Goal: Transaction & Acquisition: Subscribe to service/newsletter

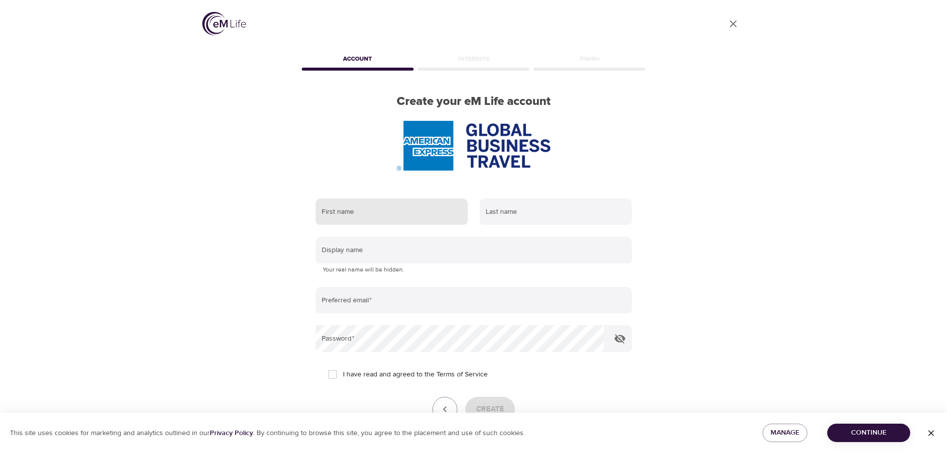
click at [387, 218] on input "text" at bounding box center [392, 211] width 152 height 27
type input "[PERSON_NAME]"
click at [534, 209] on input "text" at bounding box center [556, 211] width 152 height 27
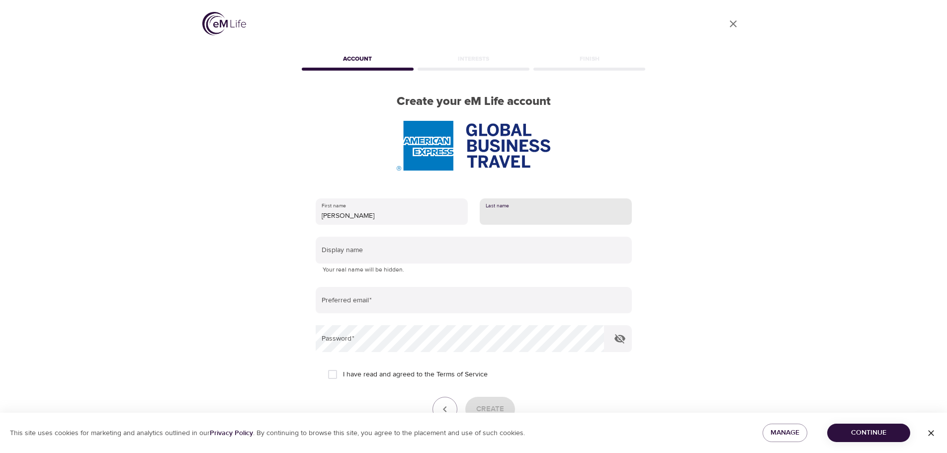
type input "[PERSON_NAME]"
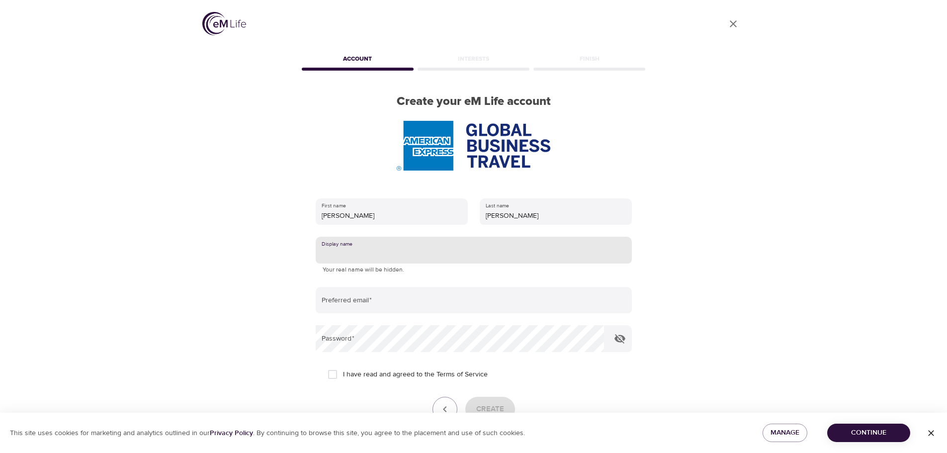
click at [437, 254] on input "text" at bounding box center [474, 250] width 316 height 27
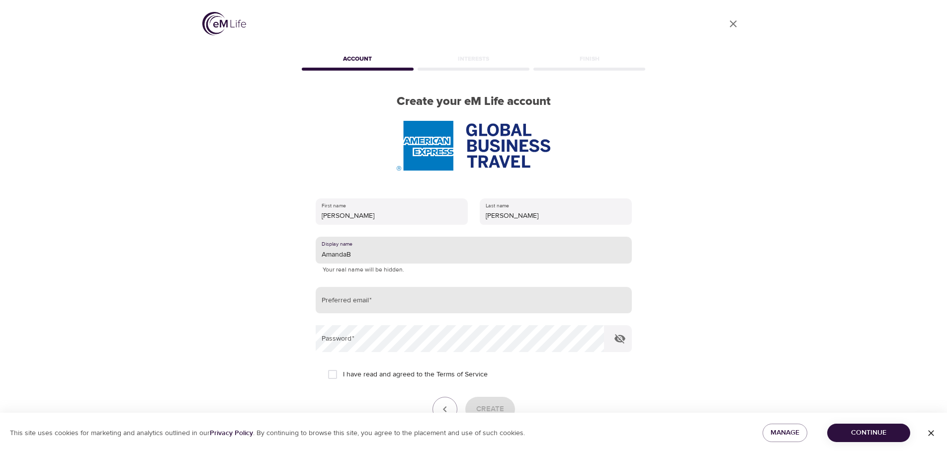
type input "AmandaB"
click at [387, 301] on input "email" at bounding box center [474, 300] width 316 height 27
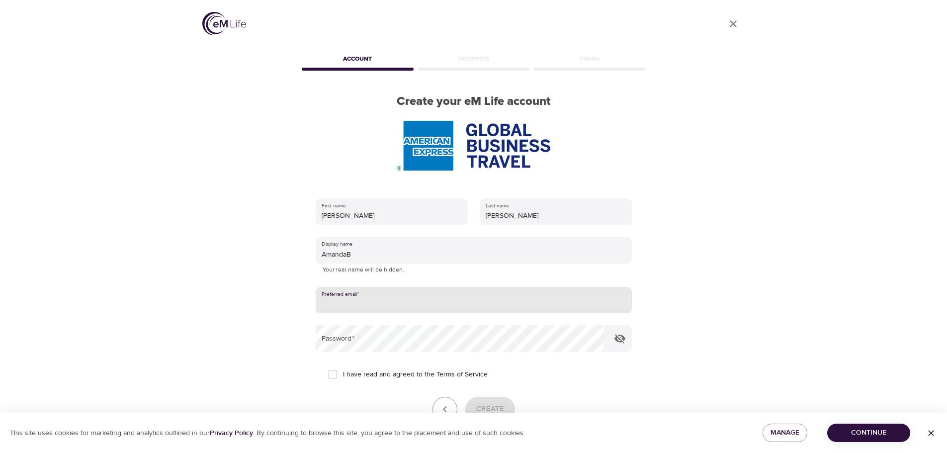
type input "[PERSON_NAME][EMAIL_ADDRESS][PERSON_NAME][DOMAIN_NAME]"
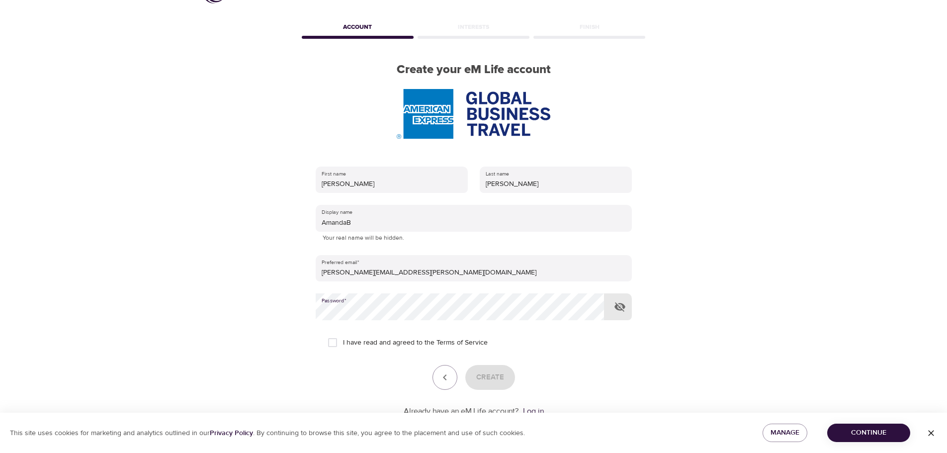
scroll to position [50, 0]
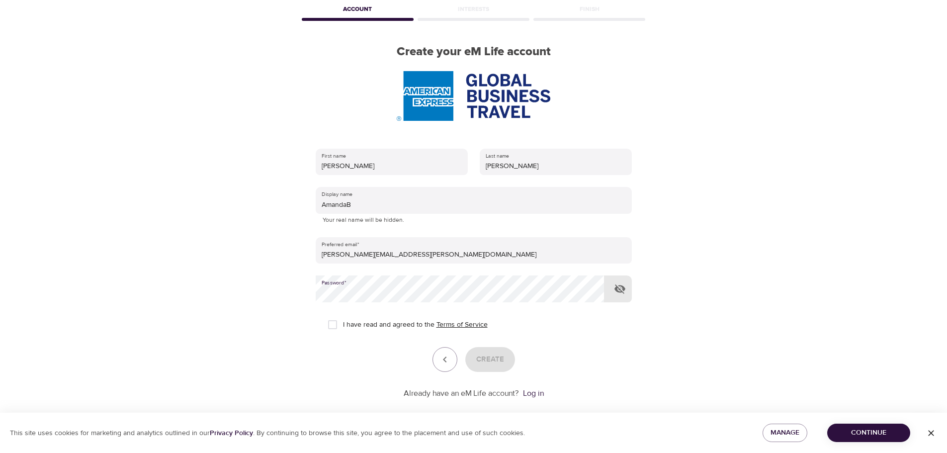
click at [471, 326] on link "Terms of Service" at bounding box center [462, 325] width 51 height 10
click at [336, 326] on input "I have read and agreed to the Terms of Service" at bounding box center [332, 324] width 21 height 21
checkbox input "true"
click at [501, 360] on span "Create" at bounding box center [490, 359] width 28 height 13
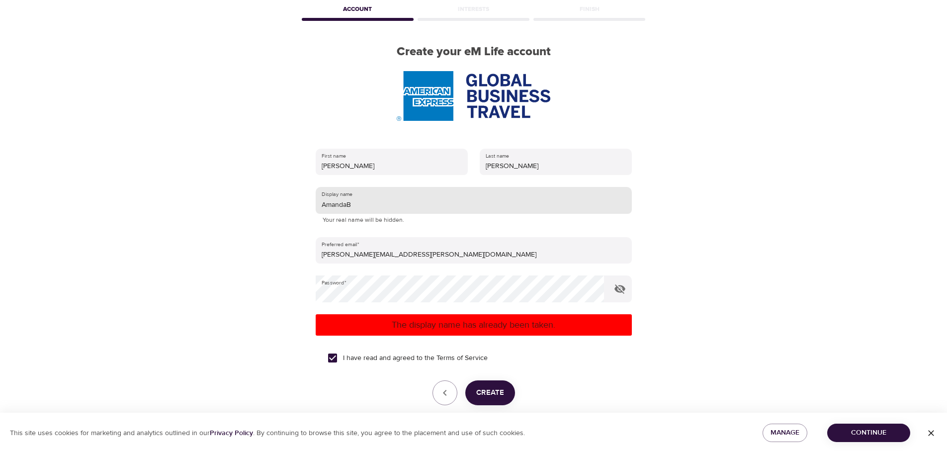
click at [365, 207] on input "AmandaB" at bounding box center [474, 200] width 316 height 27
type input "AmandaB5"
click at [497, 390] on span "Create" at bounding box center [490, 392] width 28 height 13
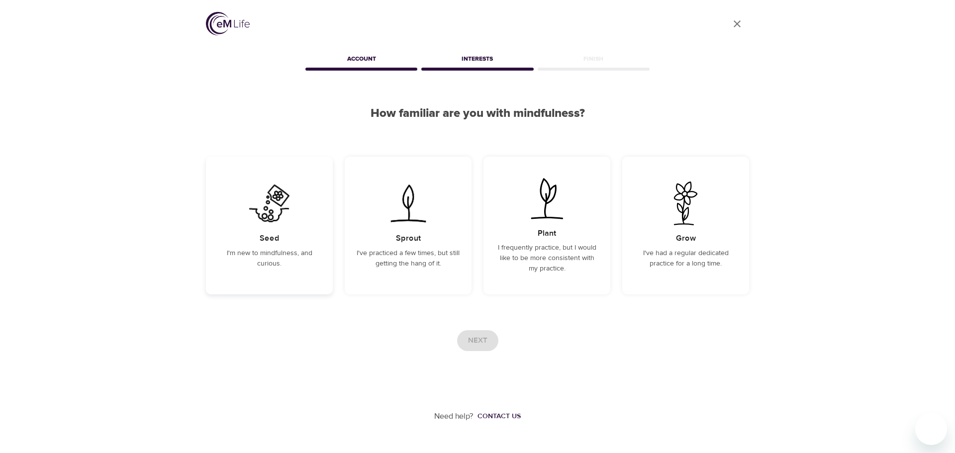
click at [263, 205] on img at bounding box center [269, 204] width 50 height 44
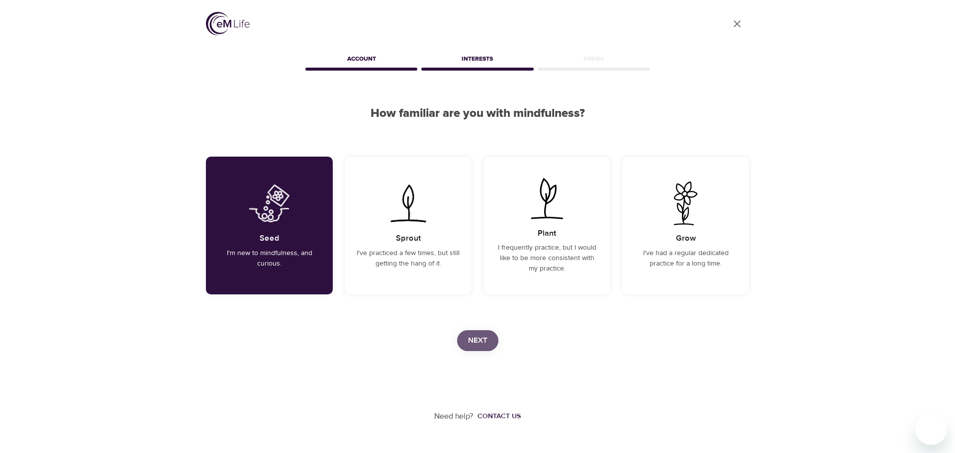
click at [477, 336] on span "Next" at bounding box center [477, 340] width 19 height 13
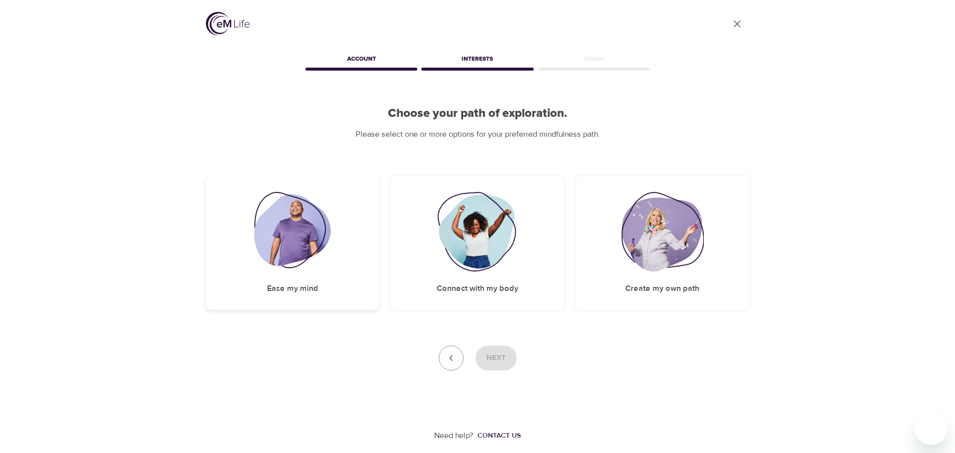
click at [319, 248] on img at bounding box center [292, 232] width 77 height 80
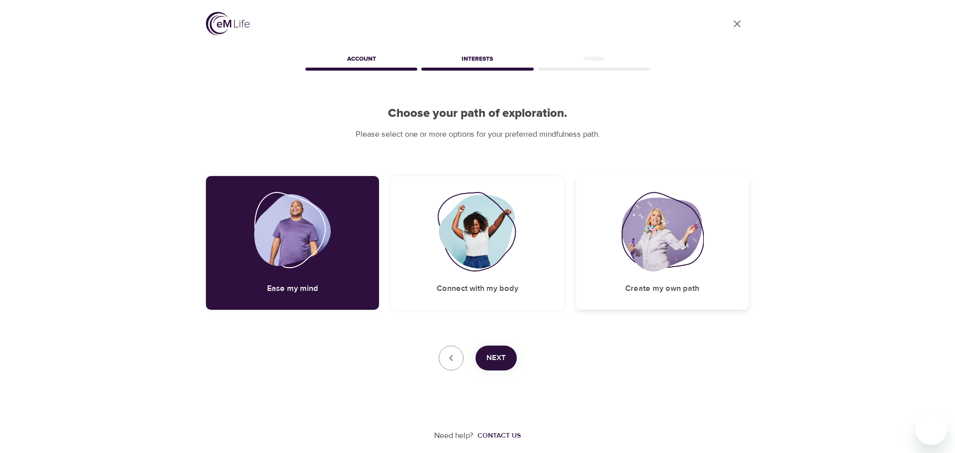
click at [660, 243] on img at bounding box center [662, 232] width 83 height 80
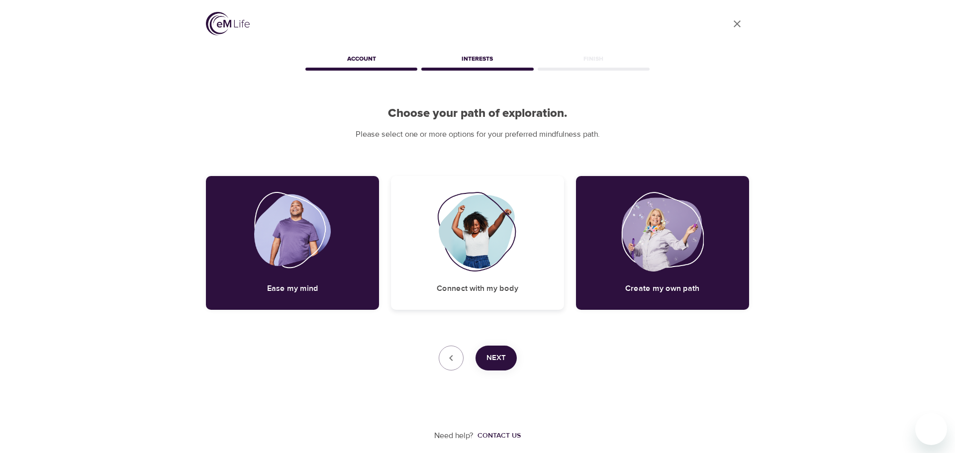
click at [476, 243] on img at bounding box center [477, 232] width 81 height 80
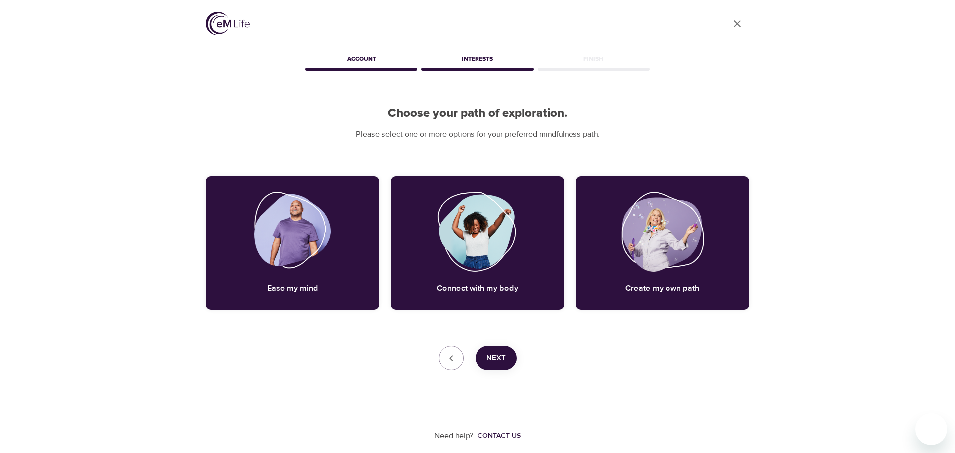
click at [499, 357] on span "Next" at bounding box center [495, 358] width 19 height 13
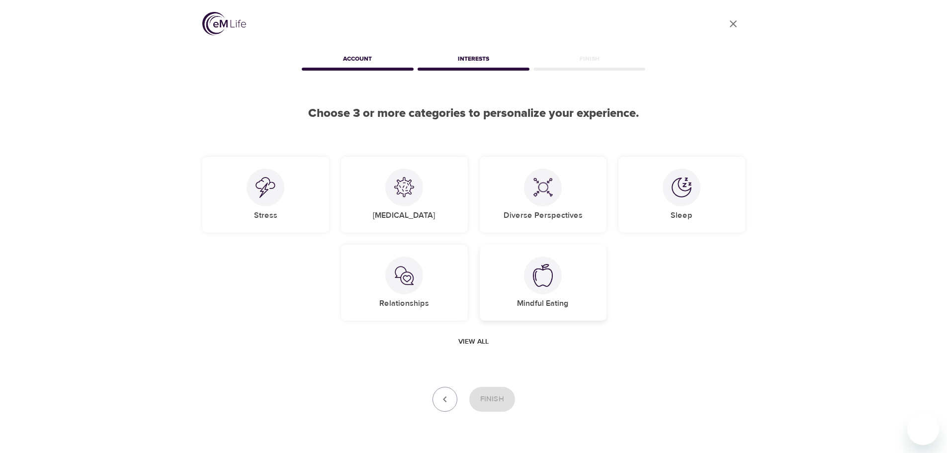
click at [572, 265] on div "Mindful Eating" at bounding box center [543, 283] width 127 height 76
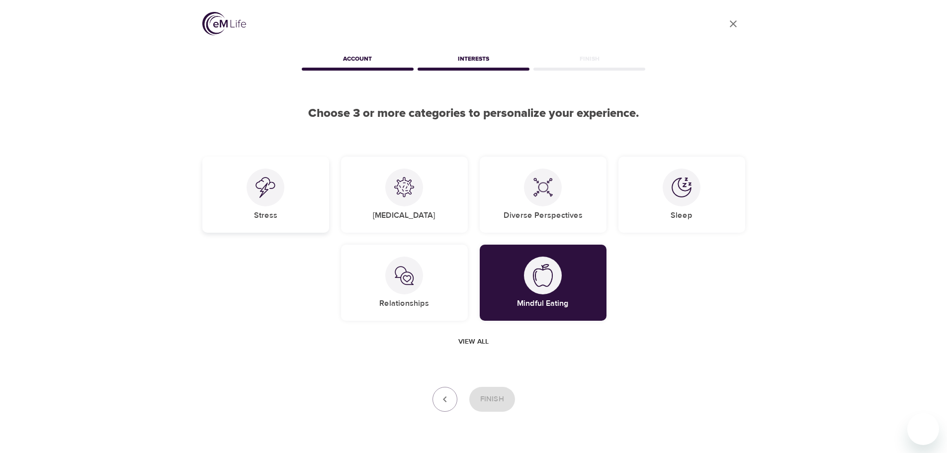
click at [280, 217] on div "Stress" at bounding box center [265, 195] width 127 height 76
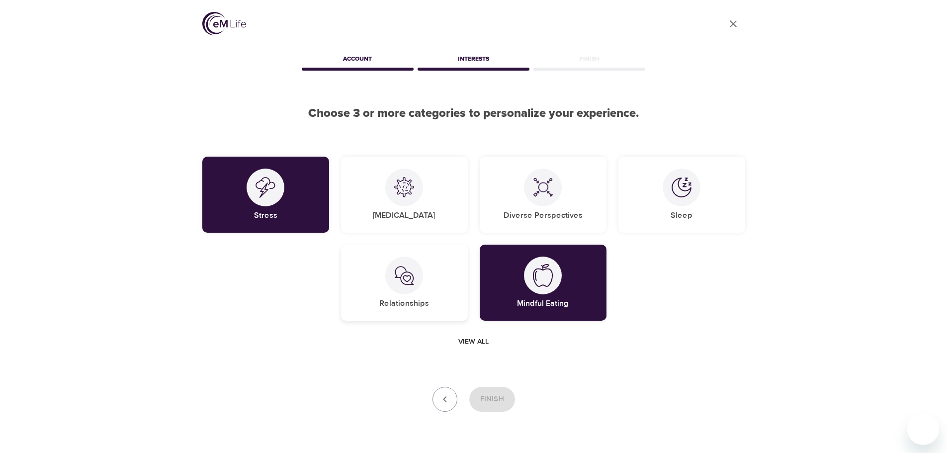
click at [425, 277] on div "Relationships" at bounding box center [404, 283] width 127 height 76
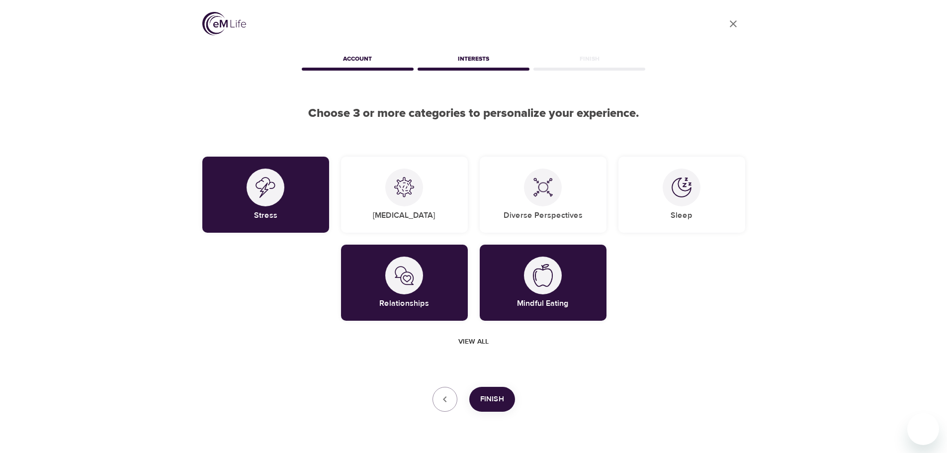
click at [494, 399] on span "Finish" at bounding box center [492, 399] width 24 height 13
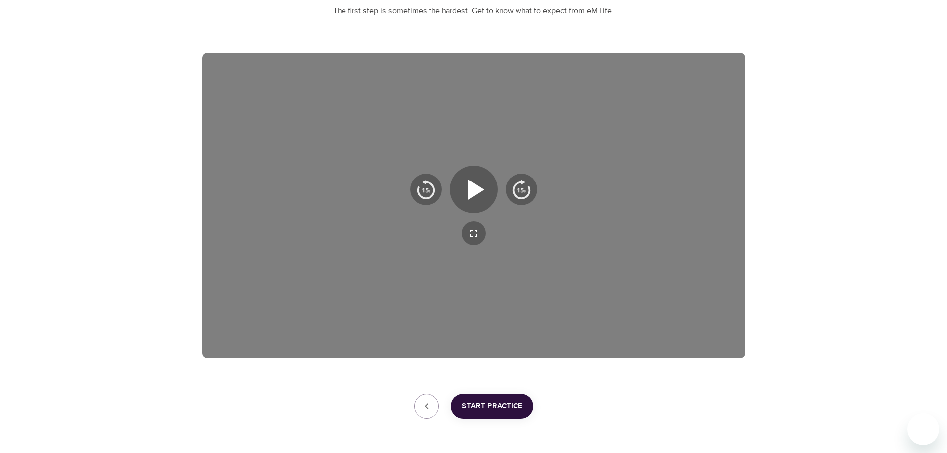
scroll to position [99, 0]
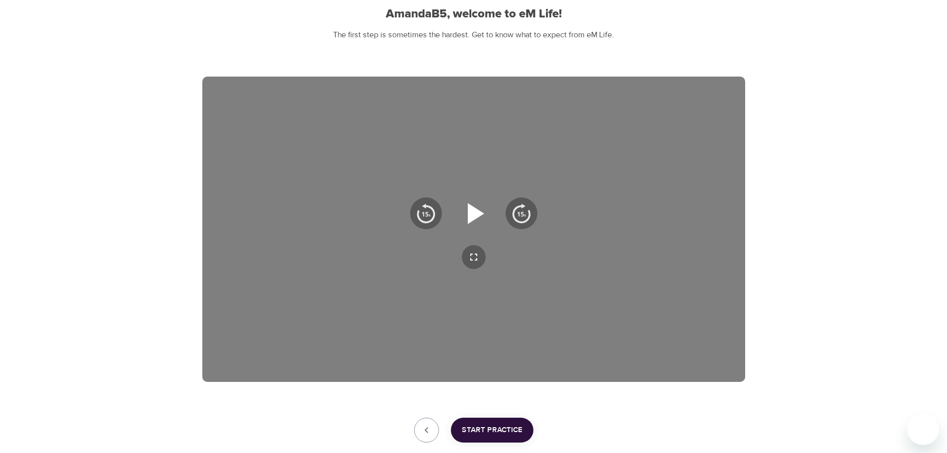
click at [481, 213] on icon "button" at bounding box center [476, 213] width 16 height 21
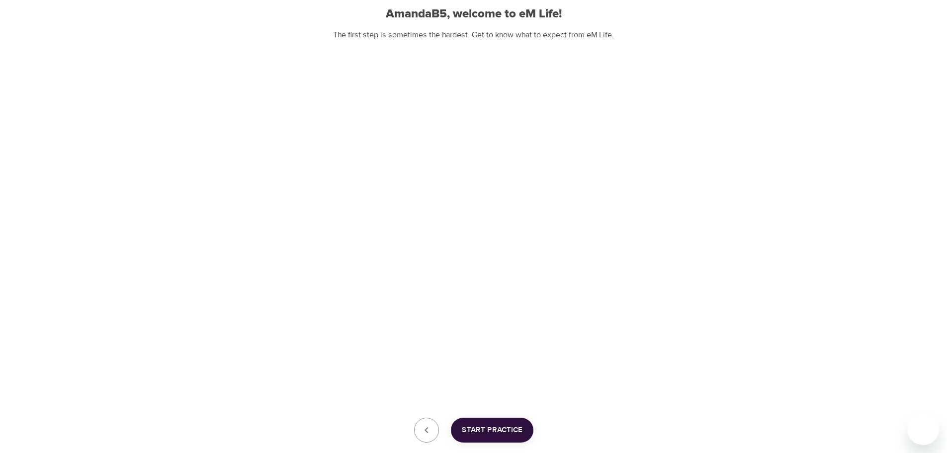
click at [492, 432] on span "Start Practice" at bounding box center [492, 430] width 61 height 13
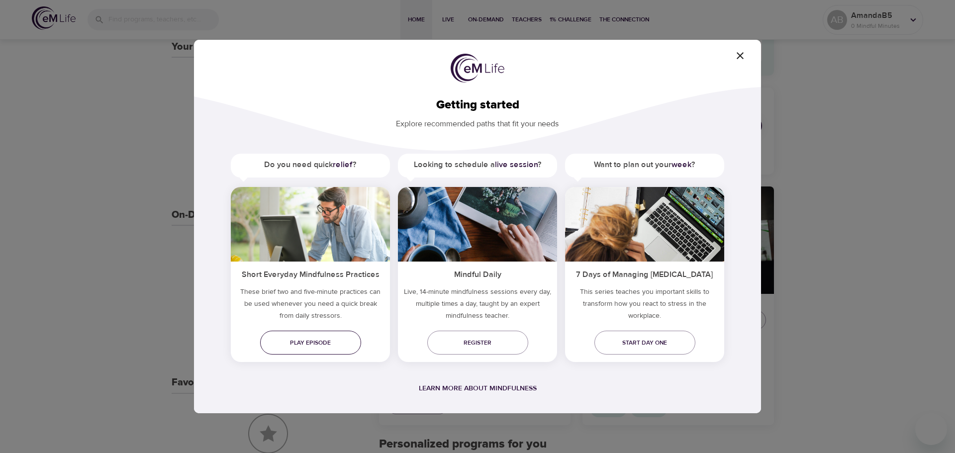
click at [307, 335] on link "Play episode" at bounding box center [310, 343] width 101 height 24
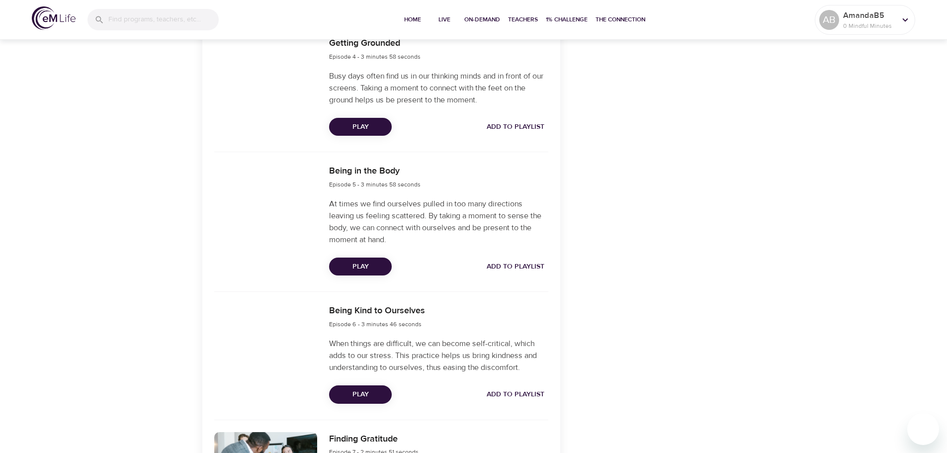
scroll to position [746, 0]
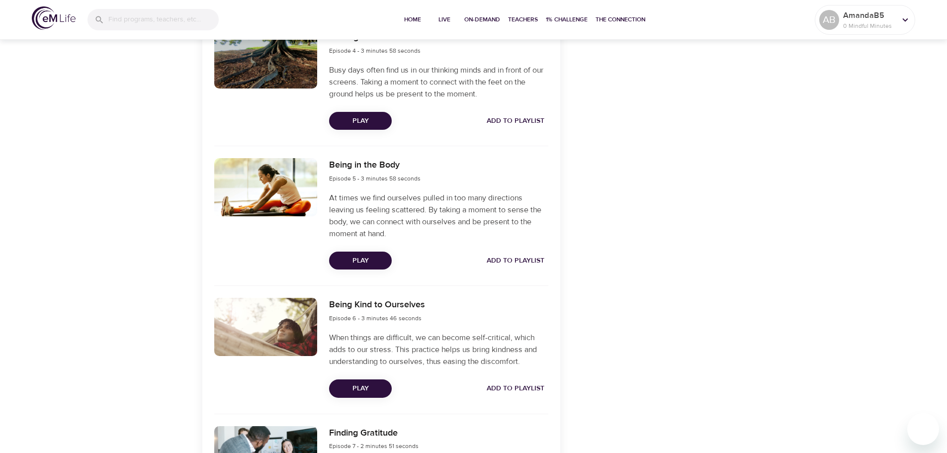
click at [365, 261] on span "Play" at bounding box center [360, 261] width 47 height 12
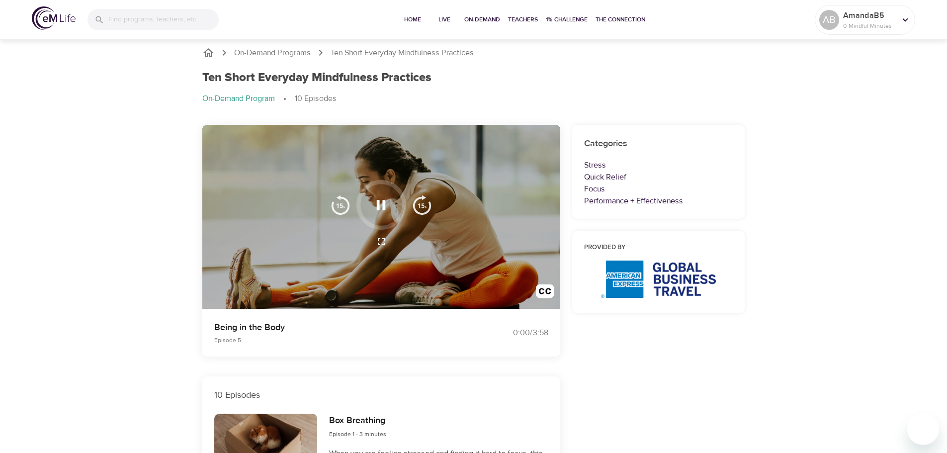
scroll to position [0, 0]
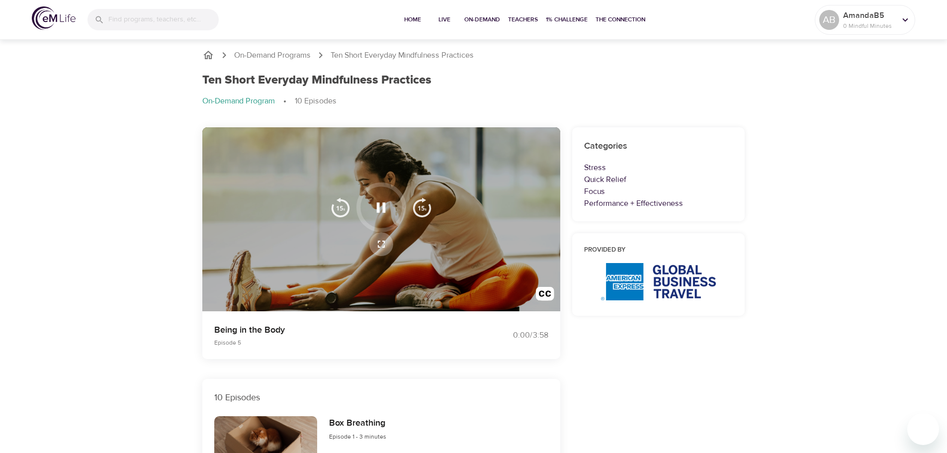
click at [383, 243] on icon "button" at bounding box center [381, 244] width 12 height 12
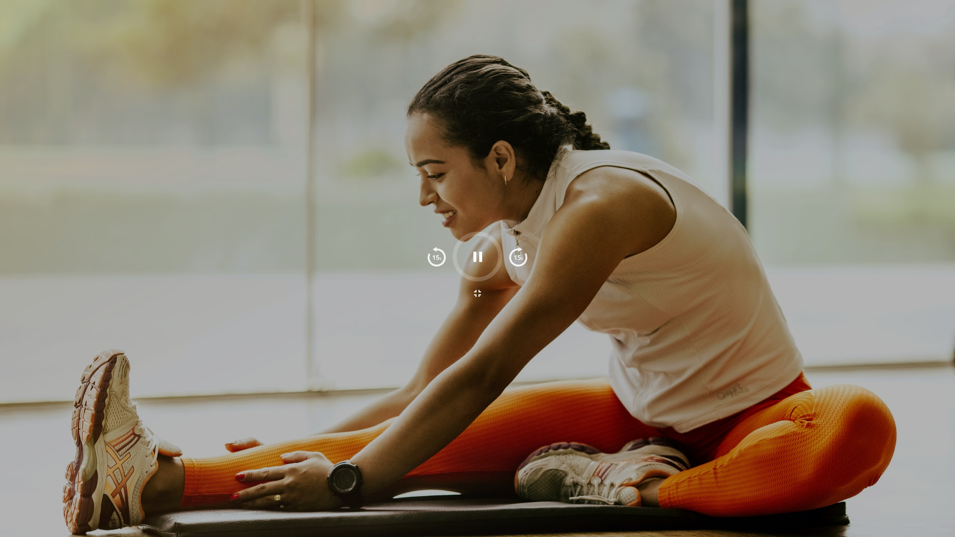
click at [500, 258] on div at bounding box center [478, 257] width 50 height 50
click at [484, 258] on icon "button" at bounding box center [477, 256] width 17 height 17
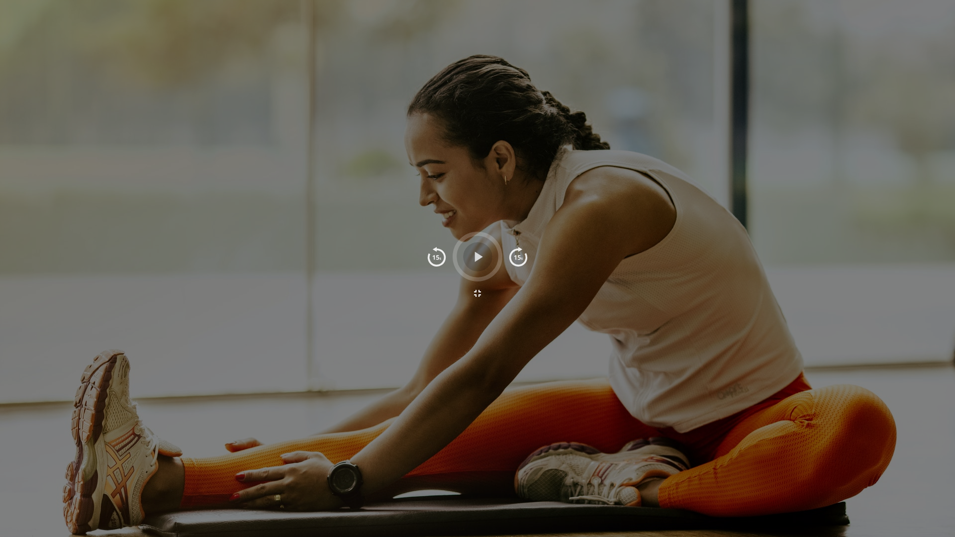
click at [478, 255] on icon "button" at bounding box center [478, 257] width 8 height 10
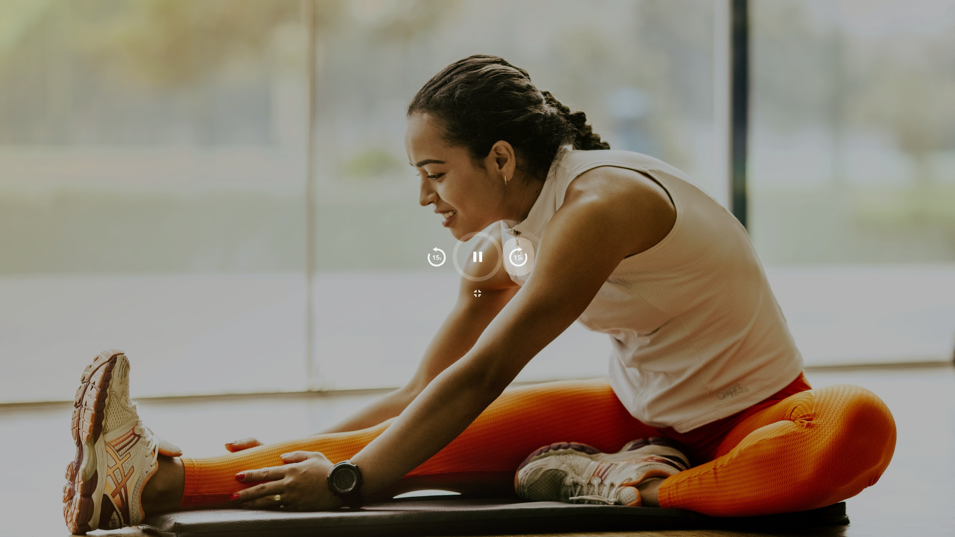
click at [524, 253] on img "button" at bounding box center [518, 257] width 20 height 20
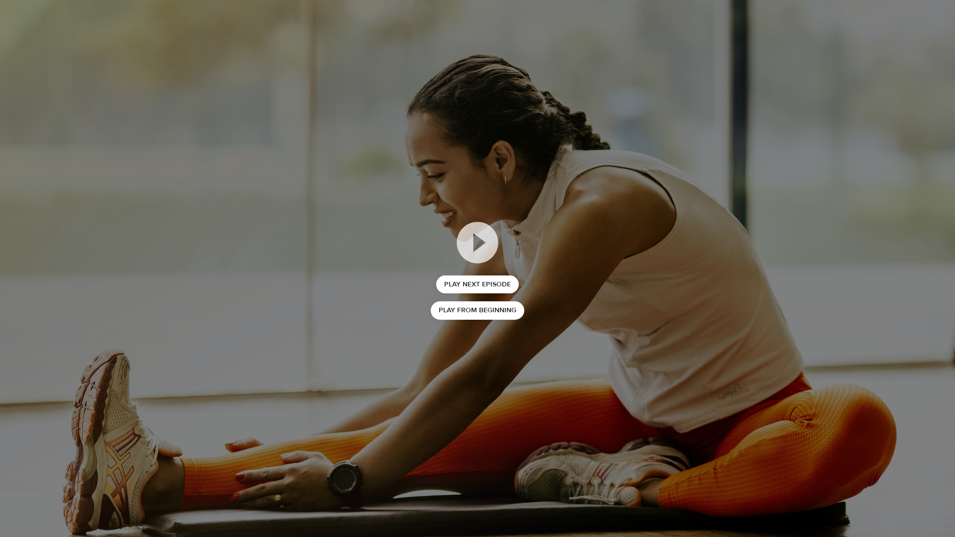
click at [817, 101] on div "Play Next Episode Play from beginning" at bounding box center [477, 268] width 955 height 537
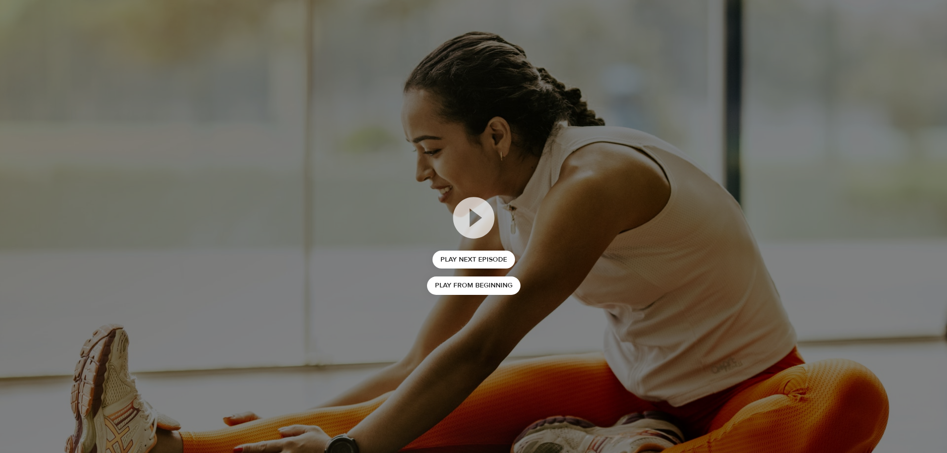
scroll to position [249, 0]
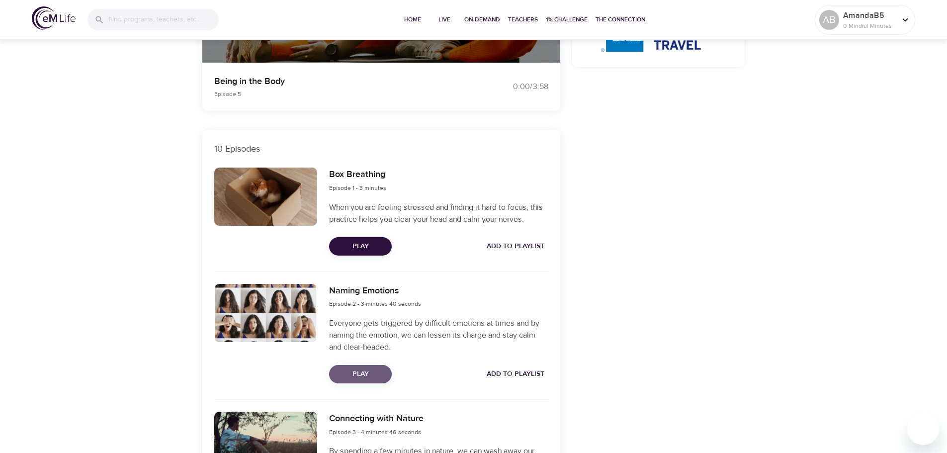
click at [364, 372] on span "Play" at bounding box center [360, 374] width 47 height 12
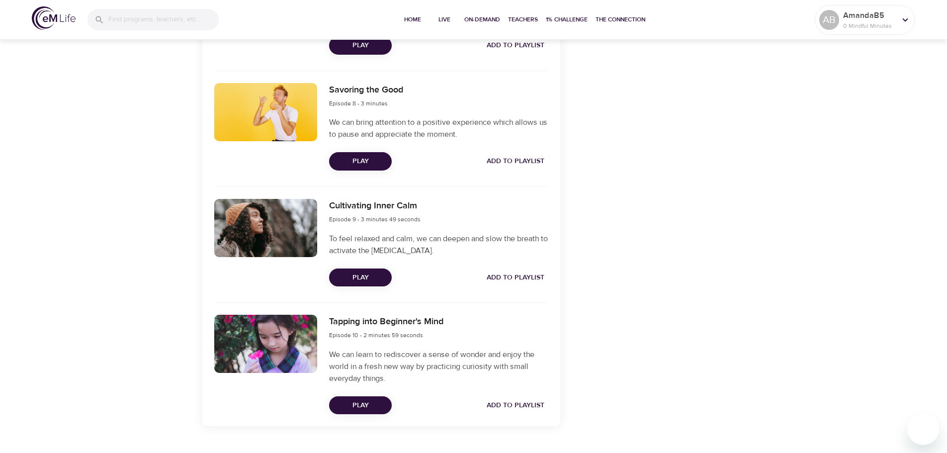
scroll to position [1240, 0]
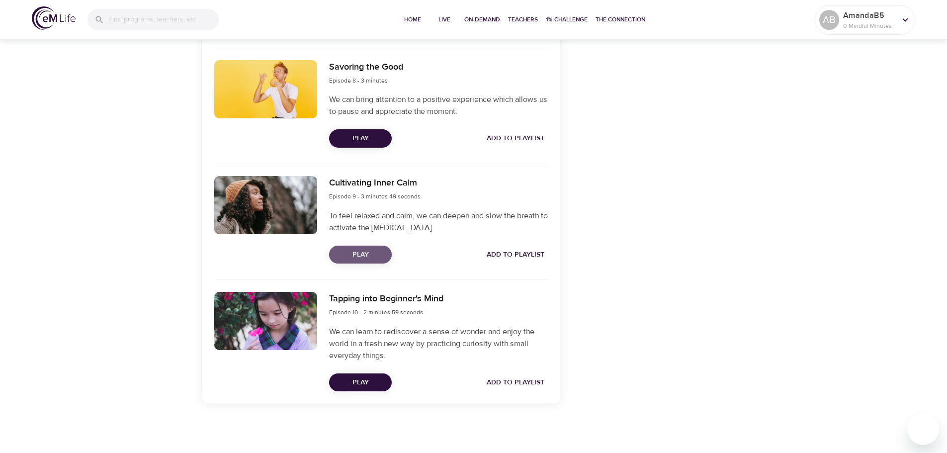
click at [368, 253] on span "Play" at bounding box center [360, 255] width 47 height 12
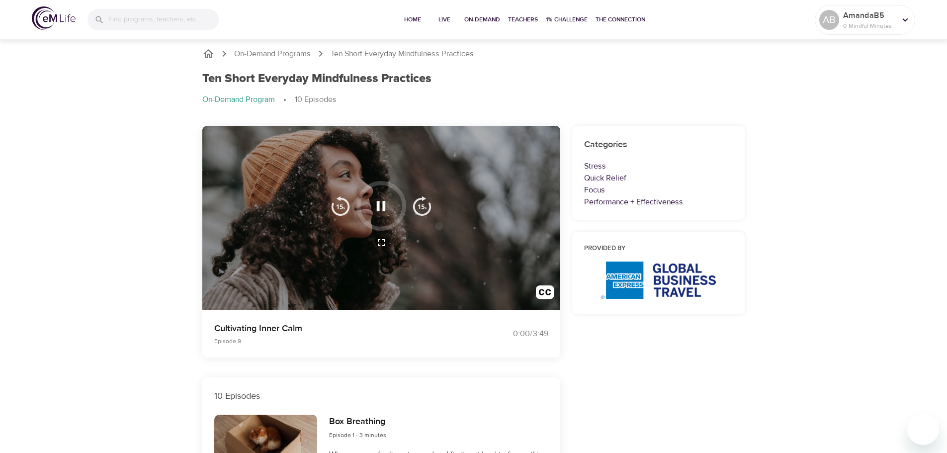
scroll to position [0, 0]
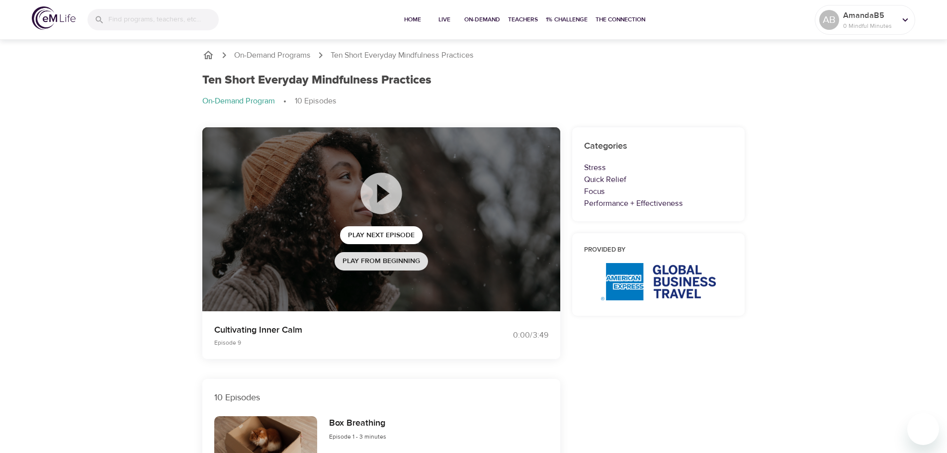
click at [381, 265] on span "Play from beginning" at bounding box center [382, 261] width 78 height 12
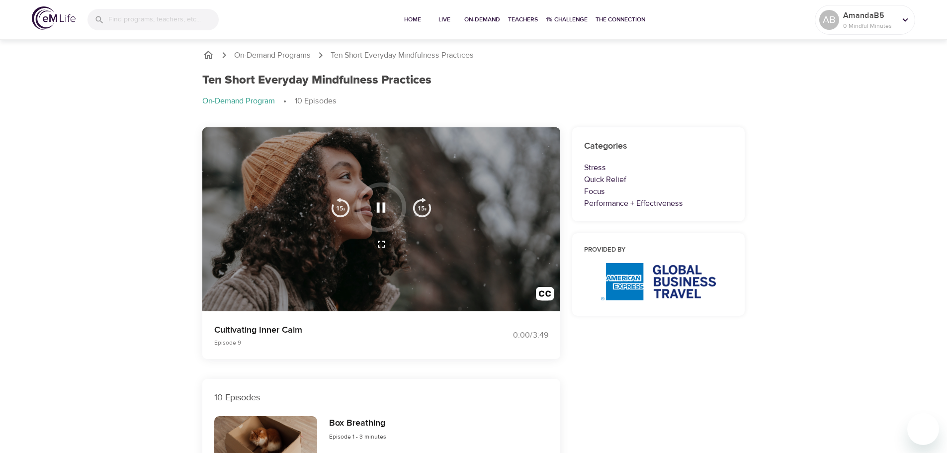
click at [548, 292] on img "button" at bounding box center [545, 296] width 18 height 18
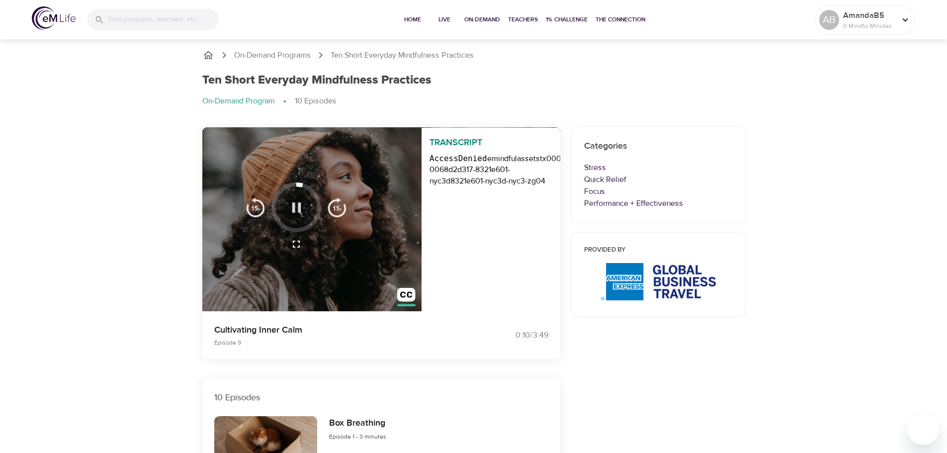
click at [305, 209] on button "button" at bounding box center [296, 207] width 29 height 29
click at [295, 205] on icon "button" at bounding box center [296, 207] width 17 height 17
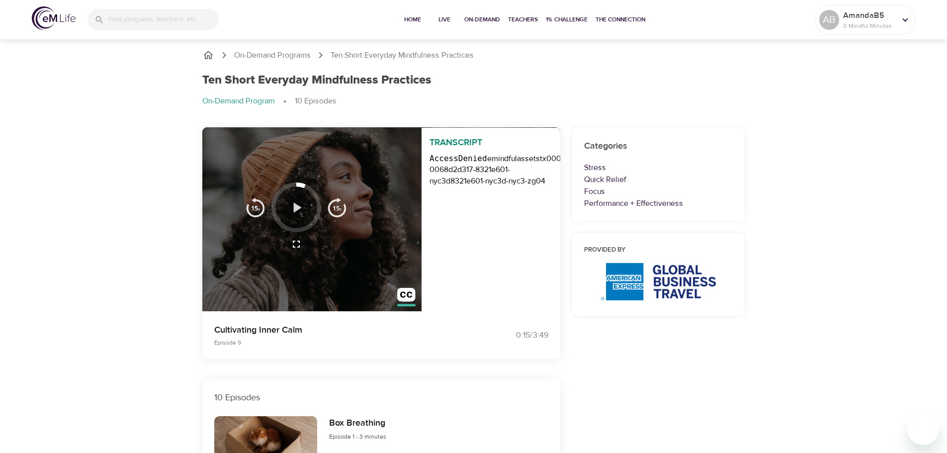
click at [299, 210] on icon "button" at bounding box center [296, 207] width 17 height 17
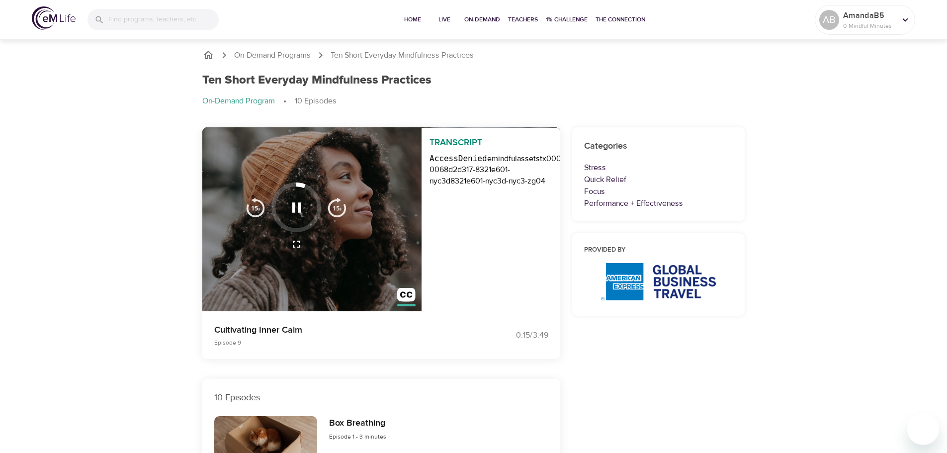
click at [256, 207] on img "button" at bounding box center [256, 207] width 20 height 20
click at [335, 205] on img "button" at bounding box center [337, 207] width 20 height 20
click at [255, 210] on img "button" at bounding box center [256, 207] width 20 height 20
click at [302, 202] on icon "button" at bounding box center [296, 207] width 17 height 17
